Goal: Information Seeking & Learning: Learn about a topic

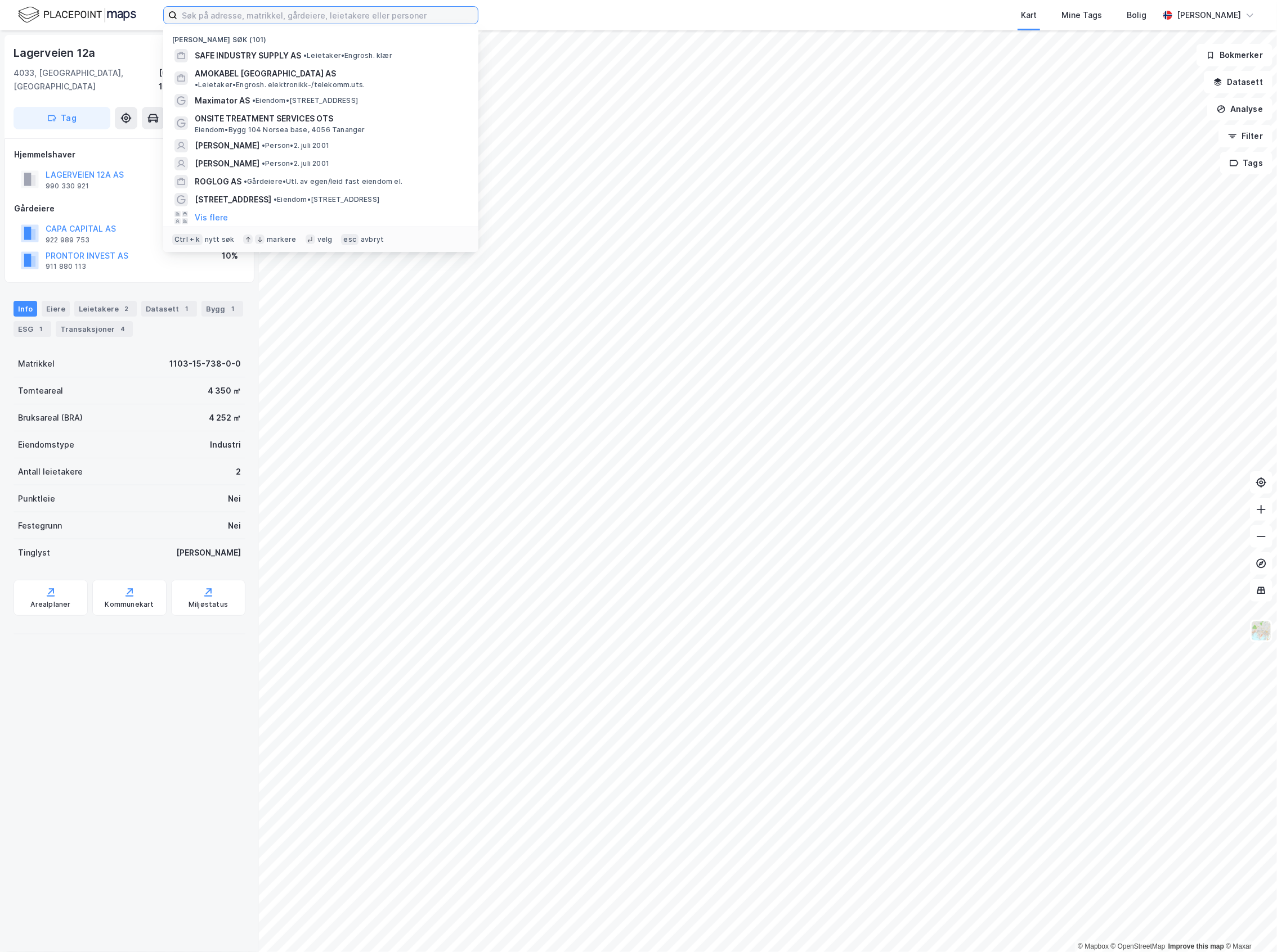
click at [336, 21] on input at bounding box center [327, 15] width 300 height 17
type input "[PERSON_NAME]"
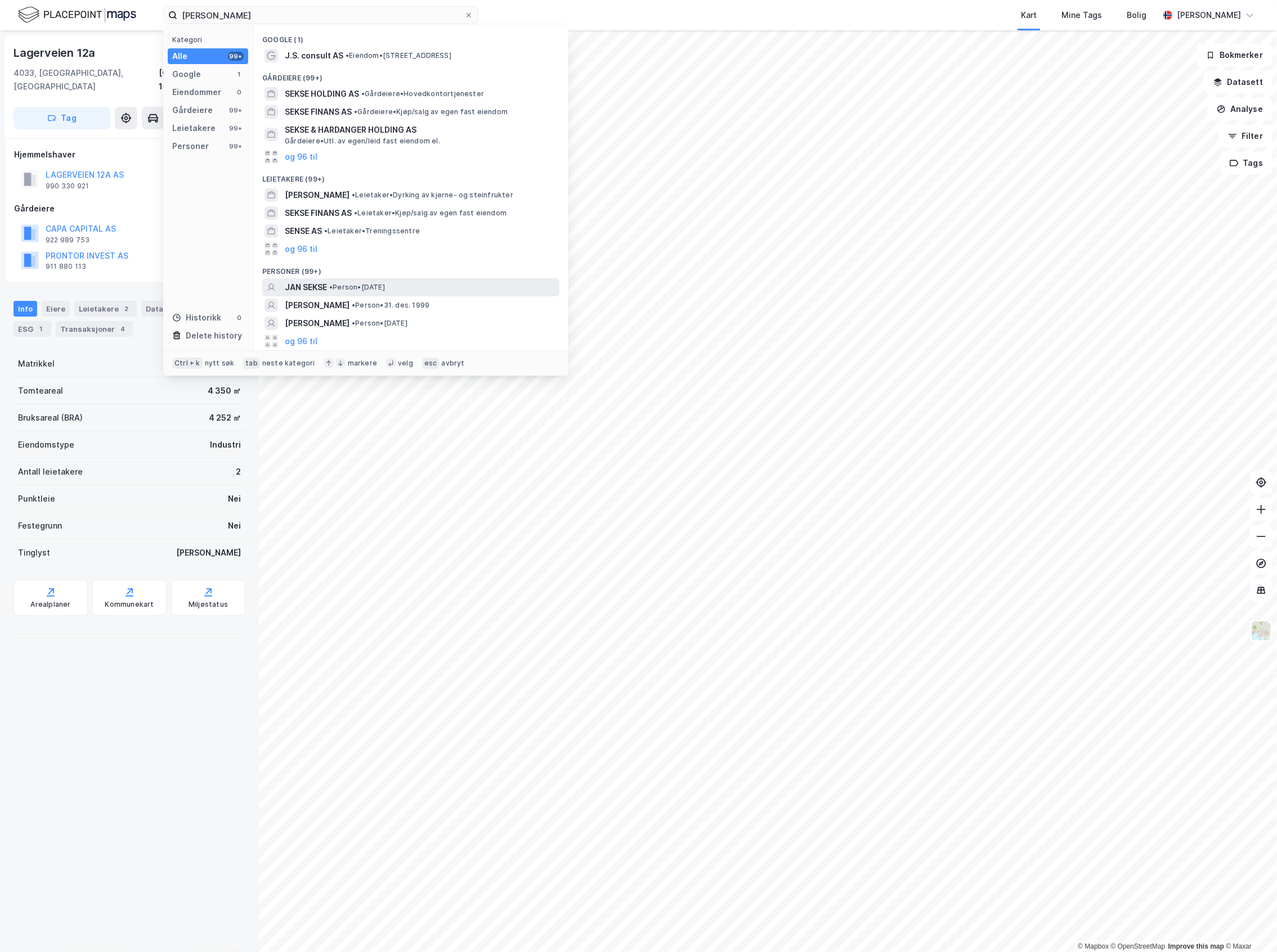
click at [414, 290] on div "JAN SEKSE • Person • [DATE]" at bounding box center [420, 287] width 272 height 14
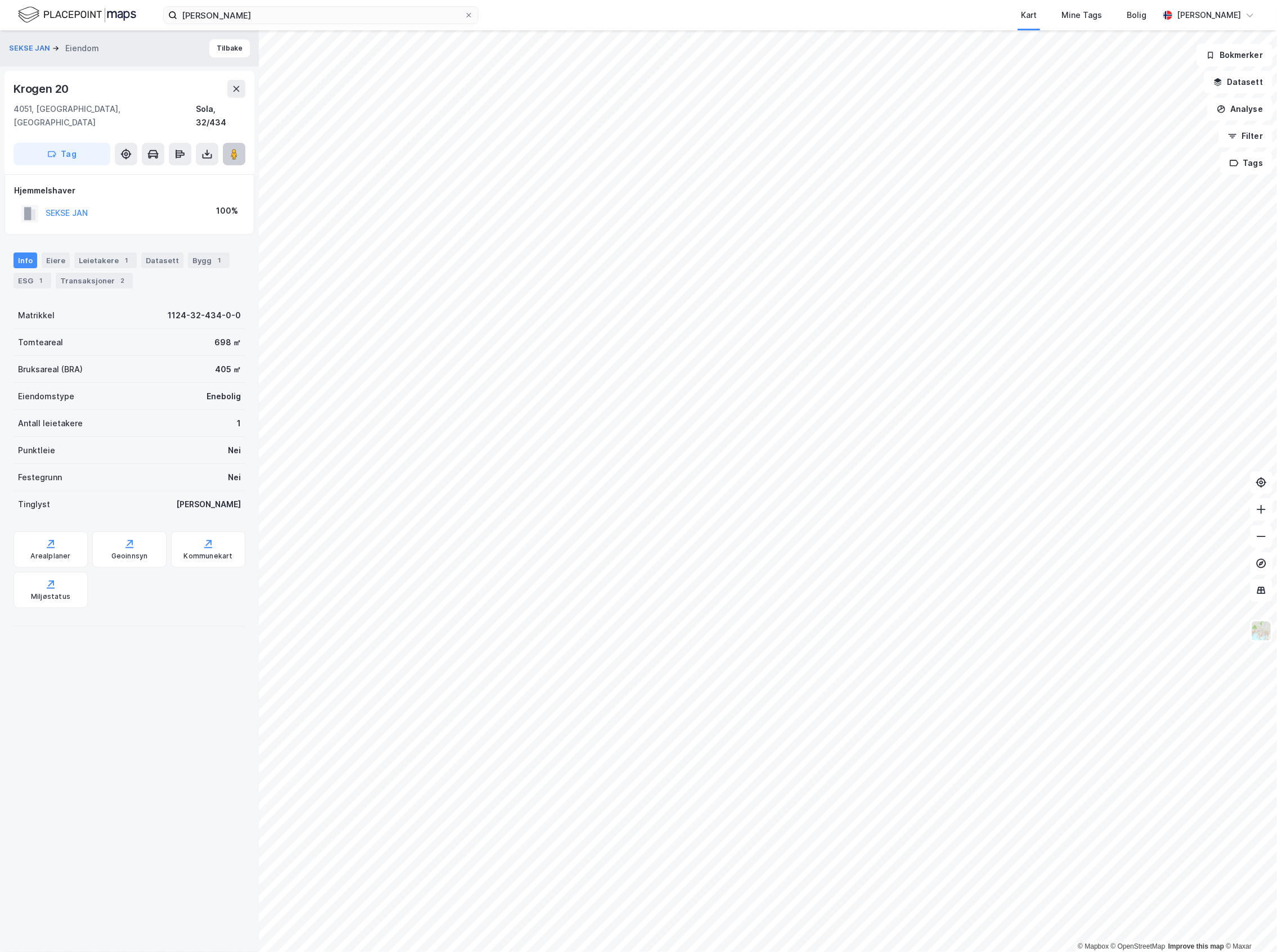
click at [227, 143] on button at bounding box center [234, 154] width 23 height 23
